Goal: Task Accomplishment & Management: Manage account settings

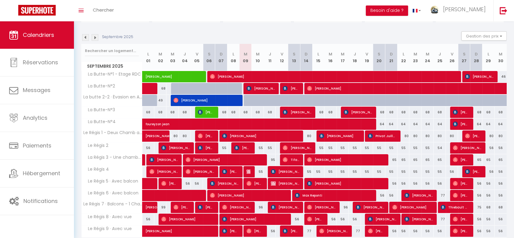
scroll to position [68, 0]
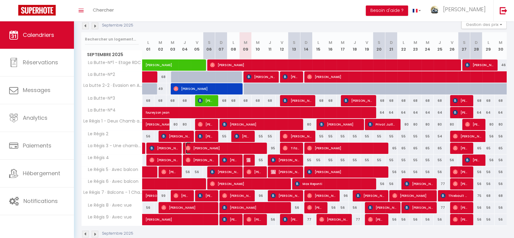
click at [248, 146] on span "[PERSON_NAME]" at bounding box center [224, 148] width 77 height 12
select select "OK"
select select "0"
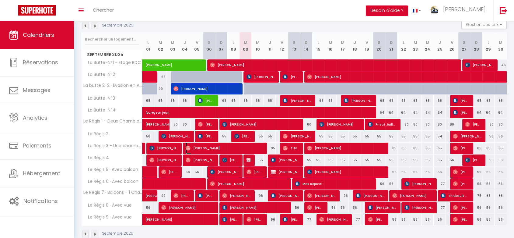
select select "1"
select select
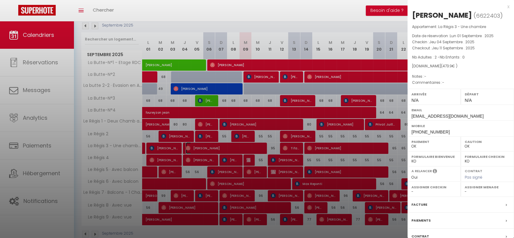
select select "46497"
click at [273, 147] on div at bounding box center [257, 119] width 514 height 238
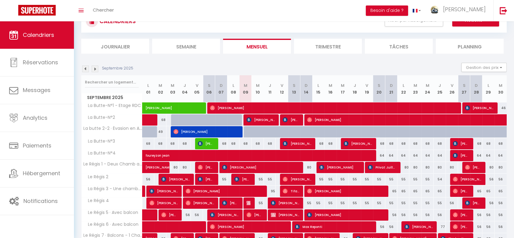
scroll to position [79, 0]
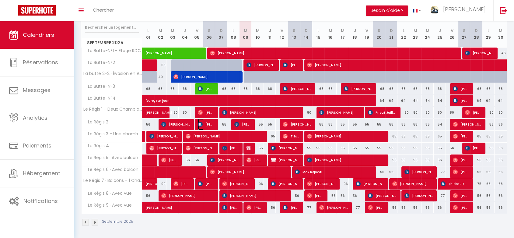
click at [206, 124] on span "[PERSON_NAME]" at bounding box center [206, 124] width 16 height 12
select select "KO"
select select "51071"
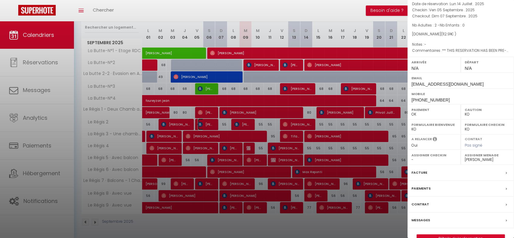
scroll to position [45, 0]
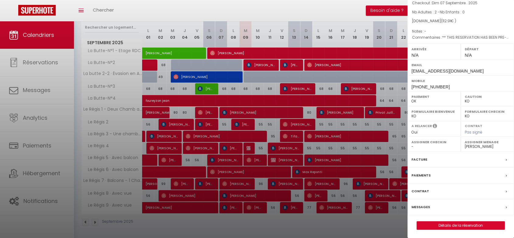
click at [429, 206] on div "Messages" at bounding box center [460, 207] width 106 height 16
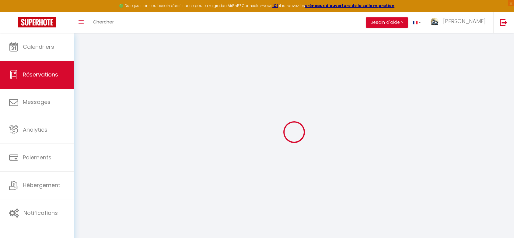
select select
checkbox input "false"
type textarea "** THIS RESERVATION HAS BEEN PRE-PAID ** BOOKING NOTE : Payment charge is EUR 1…"
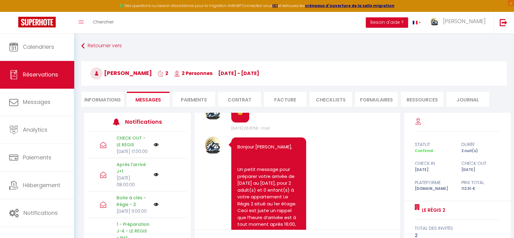
click at [104, 100] on li "Informations" at bounding box center [102, 99] width 43 height 15
select select
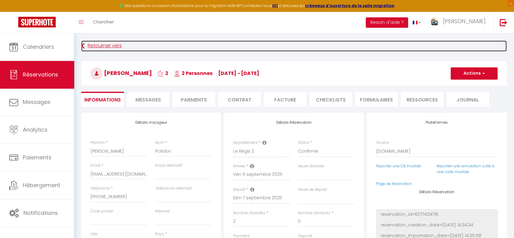
click at [96, 45] on link "Retourner vers" at bounding box center [293, 45] width 425 height 11
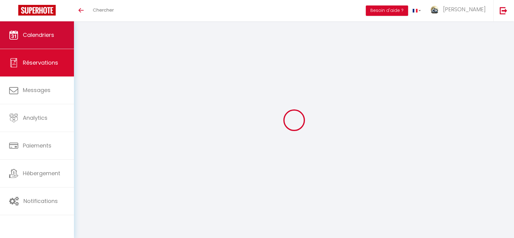
click at [53, 41] on link "Calendriers" at bounding box center [37, 34] width 74 height 27
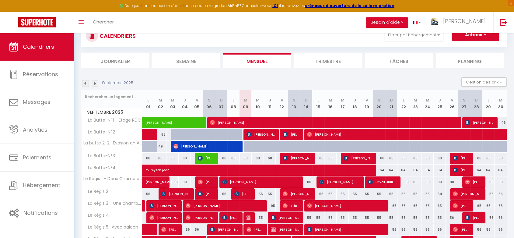
scroll to position [34, 0]
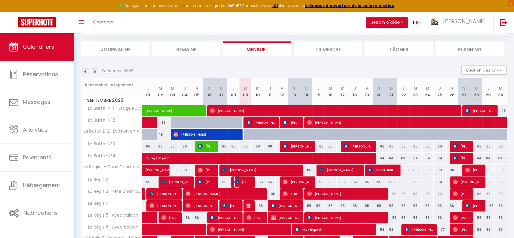
click at [247, 182] on span "[PERSON_NAME]" at bounding box center [242, 182] width 16 height 12
select select "OK"
select select "KO"
select select "0"
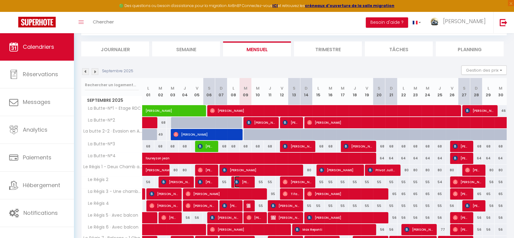
select select "1"
select select
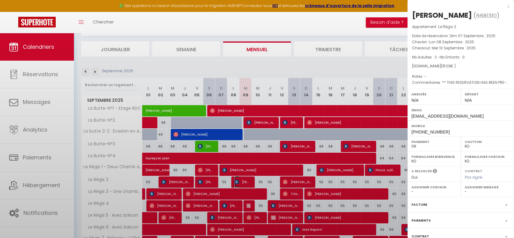
select select "46497"
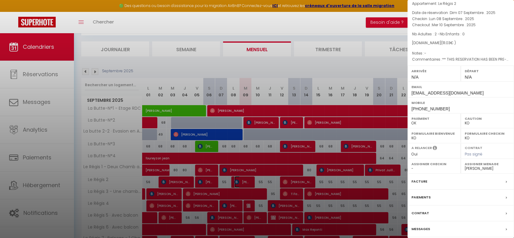
scroll to position [45, 0]
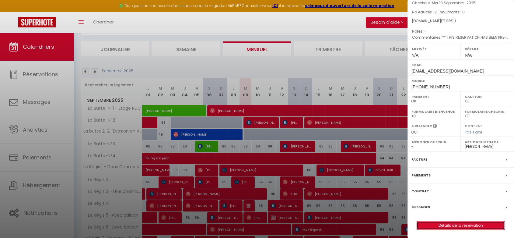
click at [444, 224] on link "Détails de la réservation" at bounding box center [461, 225] width 88 height 8
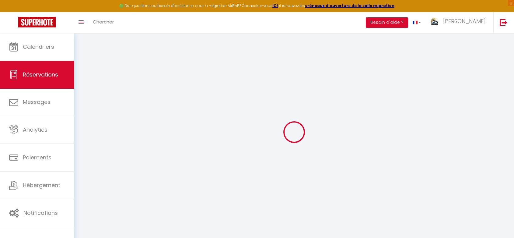
type input "[PERSON_NAME]"
type input "Poencier"
type input "[EMAIL_ADDRESS][DOMAIN_NAME]"
type input "[PHONE_NUMBER]"
type input "38190"
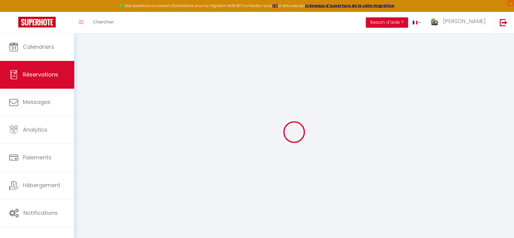
type input "1 lotissement le Verger"
type input "LE CHAMP PRES FROGES"
select select "FR"
type input "18.05"
type input "1.55"
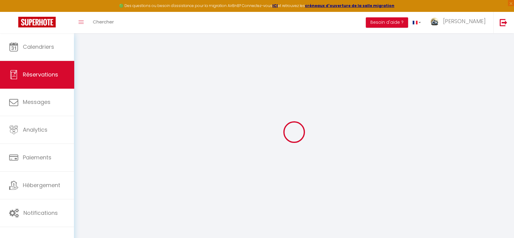
select select "69818"
select select "1"
select select
type input "2"
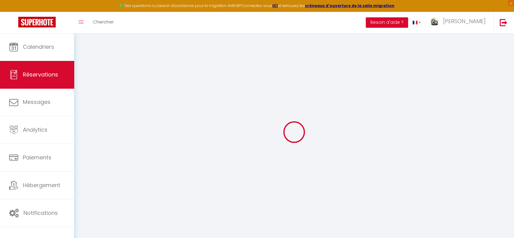
select select "12"
select select
type input "106.2"
checkbox input "false"
type input "0"
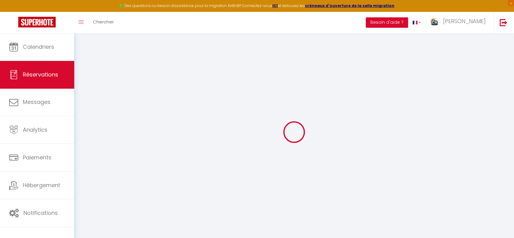
select select "2"
type input "0"
select select
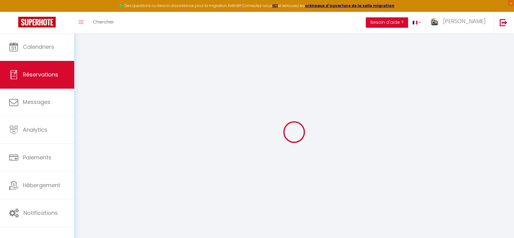
select select
select select "14"
checkbox input "false"
select select
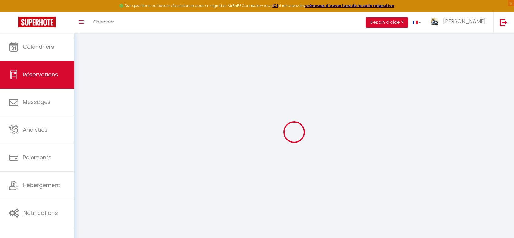
checkbox input "false"
select select
checkbox input "false"
type textarea "** THIS RESERVATION HAS BEEN PRE-PAID ** BOOKING NOTE : Payment charge is EUR 1…"
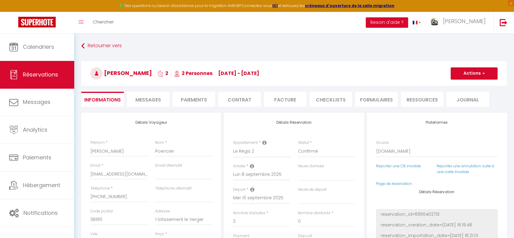
type input "4.83"
select select
checkbox input "false"
select select
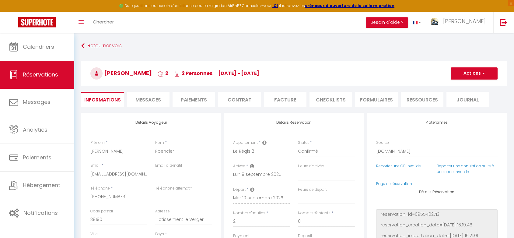
select select
click at [144, 99] on span "Messages" at bounding box center [148, 99] width 26 height 7
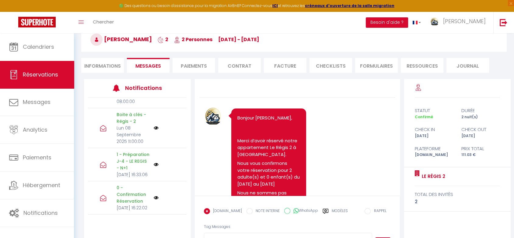
click at [98, 64] on li "Informations" at bounding box center [102, 65] width 43 height 15
select select
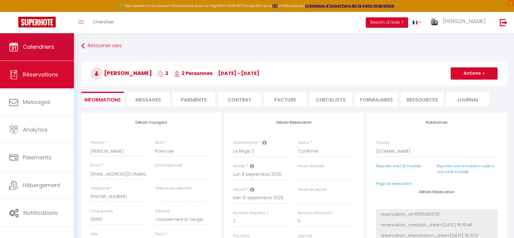
select select
checkbox input "false"
click at [41, 44] on span "Calendriers" at bounding box center [38, 47] width 31 height 8
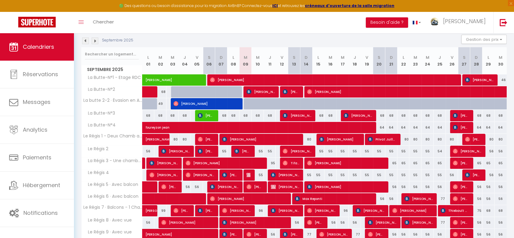
scroll to position [68, 0]
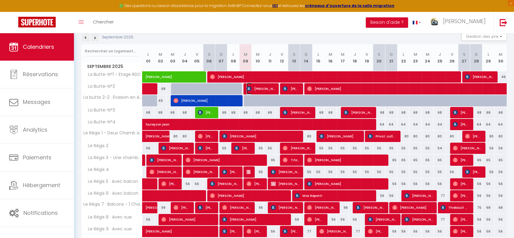
click at [259, 88] on span "[PERSON_NAME]" at bounding box center [260, 89] width 28 height 12
select select "OK"
select select "KO"
select select "0"
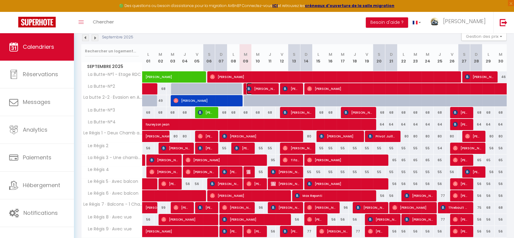
select select "1"
select select
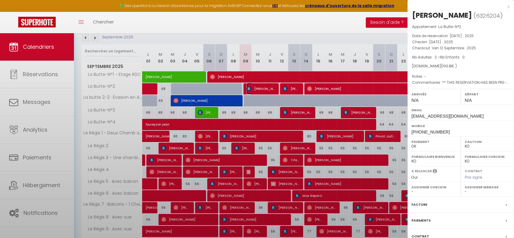
select select "46497"
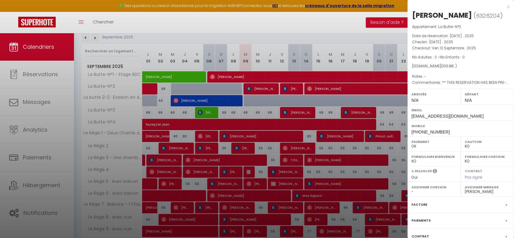
click at [255, 112] on div at bounding box center [257, 119] width 514 height 238
